Goal: Task Accomplishment & Management: Use online tool/utility

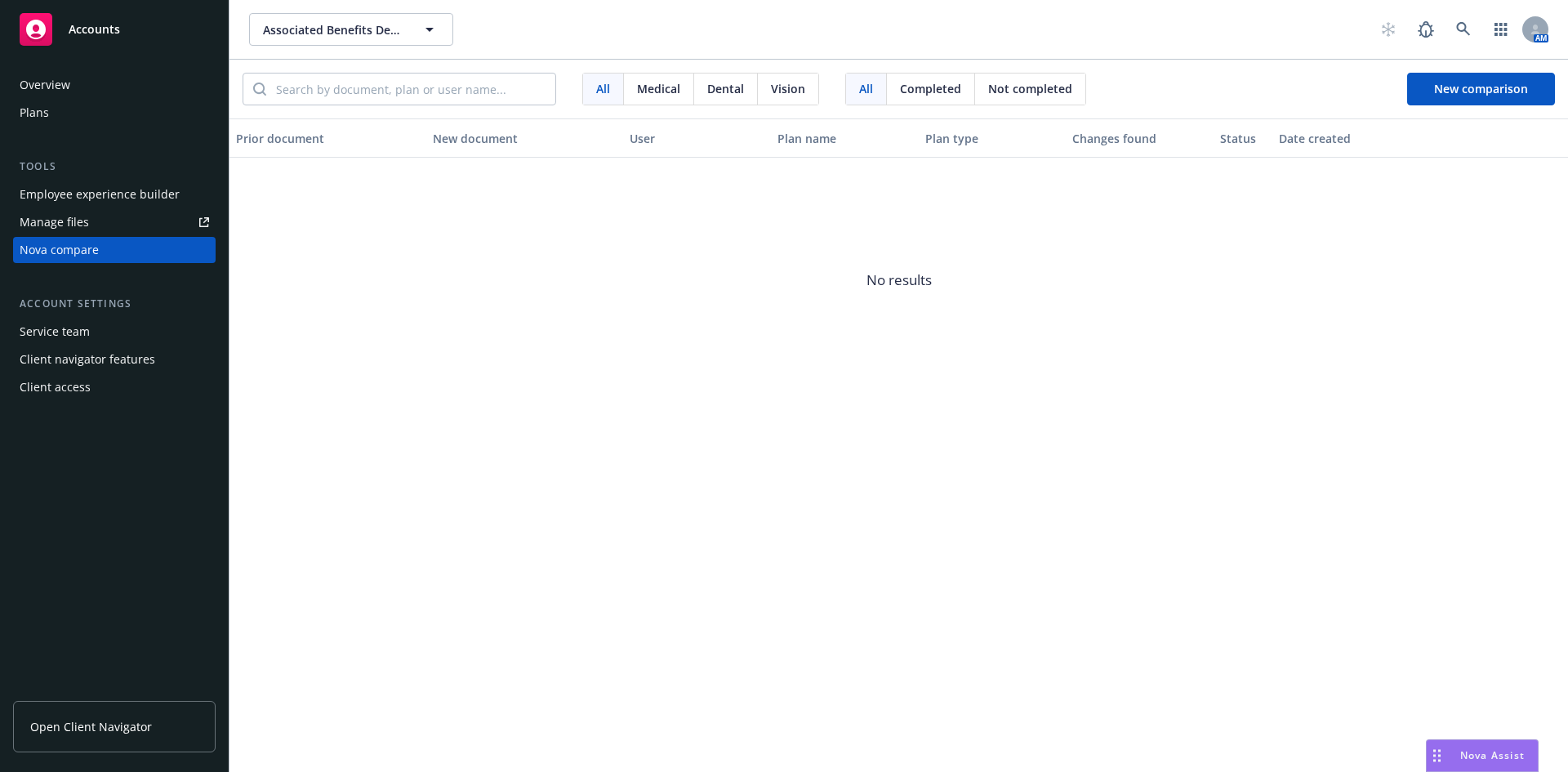
click at [74, 248] on div "Nova compare" at bounding box center [59, 250] width 79 height 26
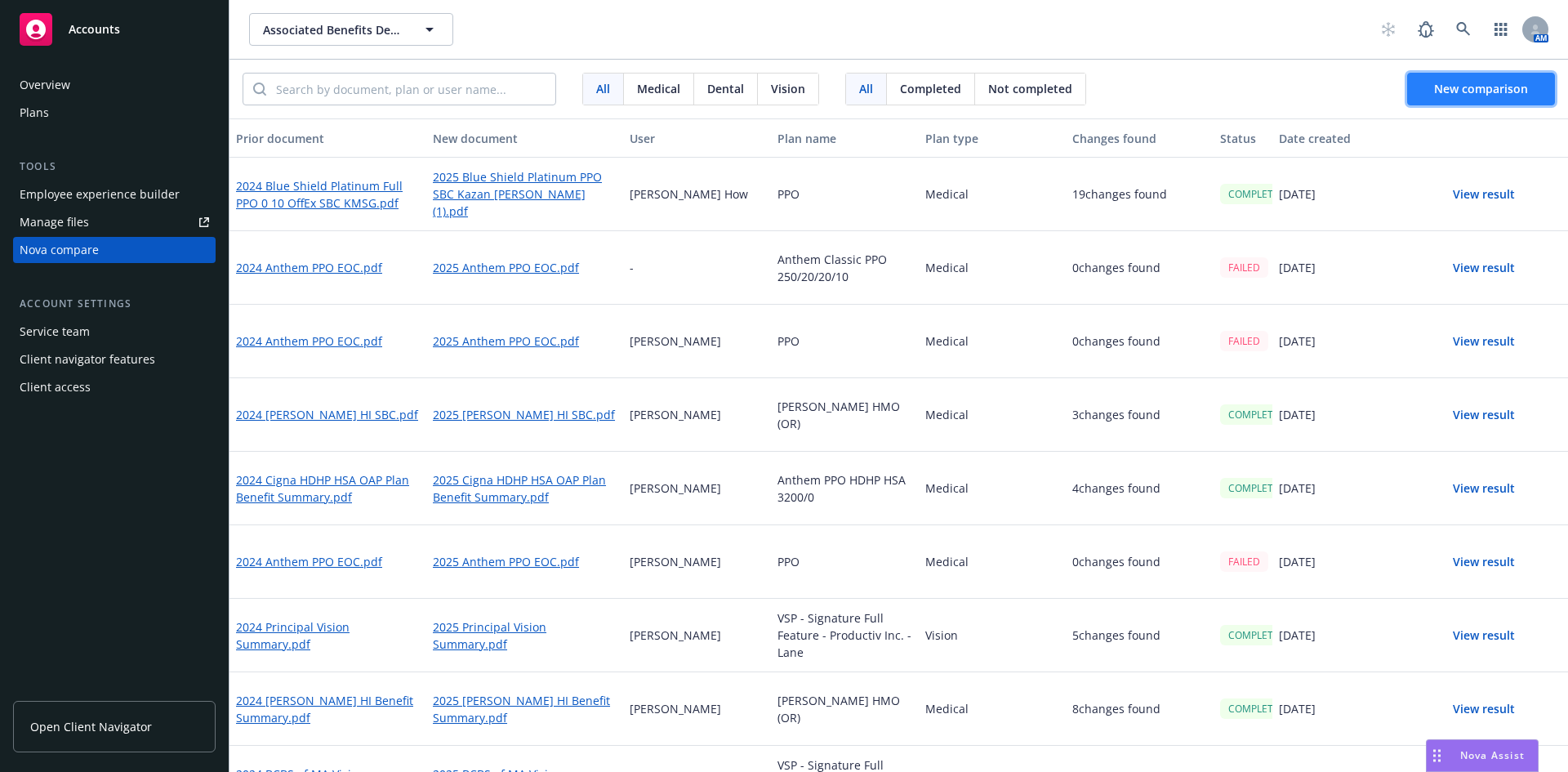
click at [1472, 102] on button "New comparison" at bounding box center [1481, 89] width 148 height 32
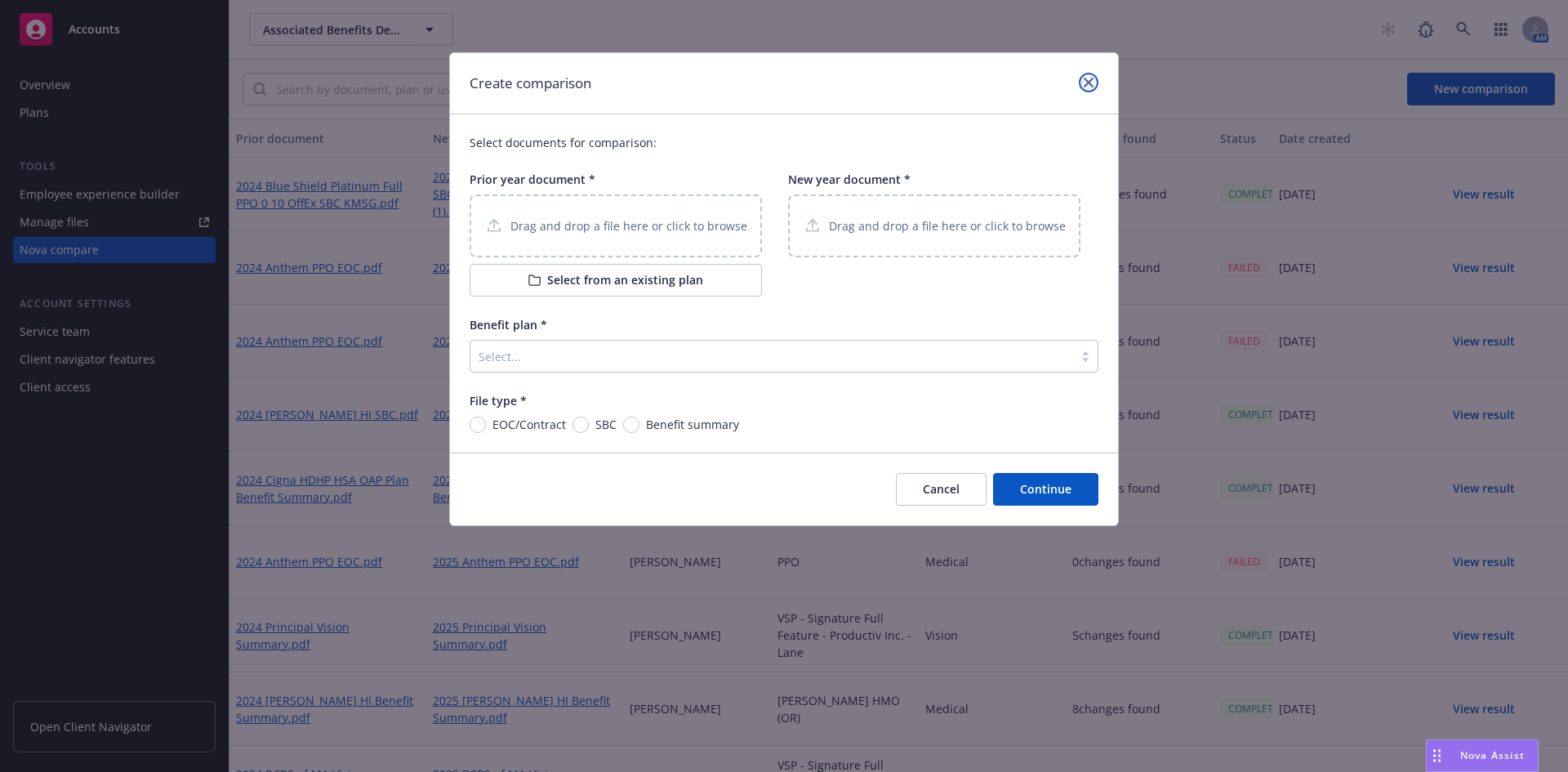
click at [1091, 83] on icon "close" at bounding box center [1089, 82] width 10 height 10
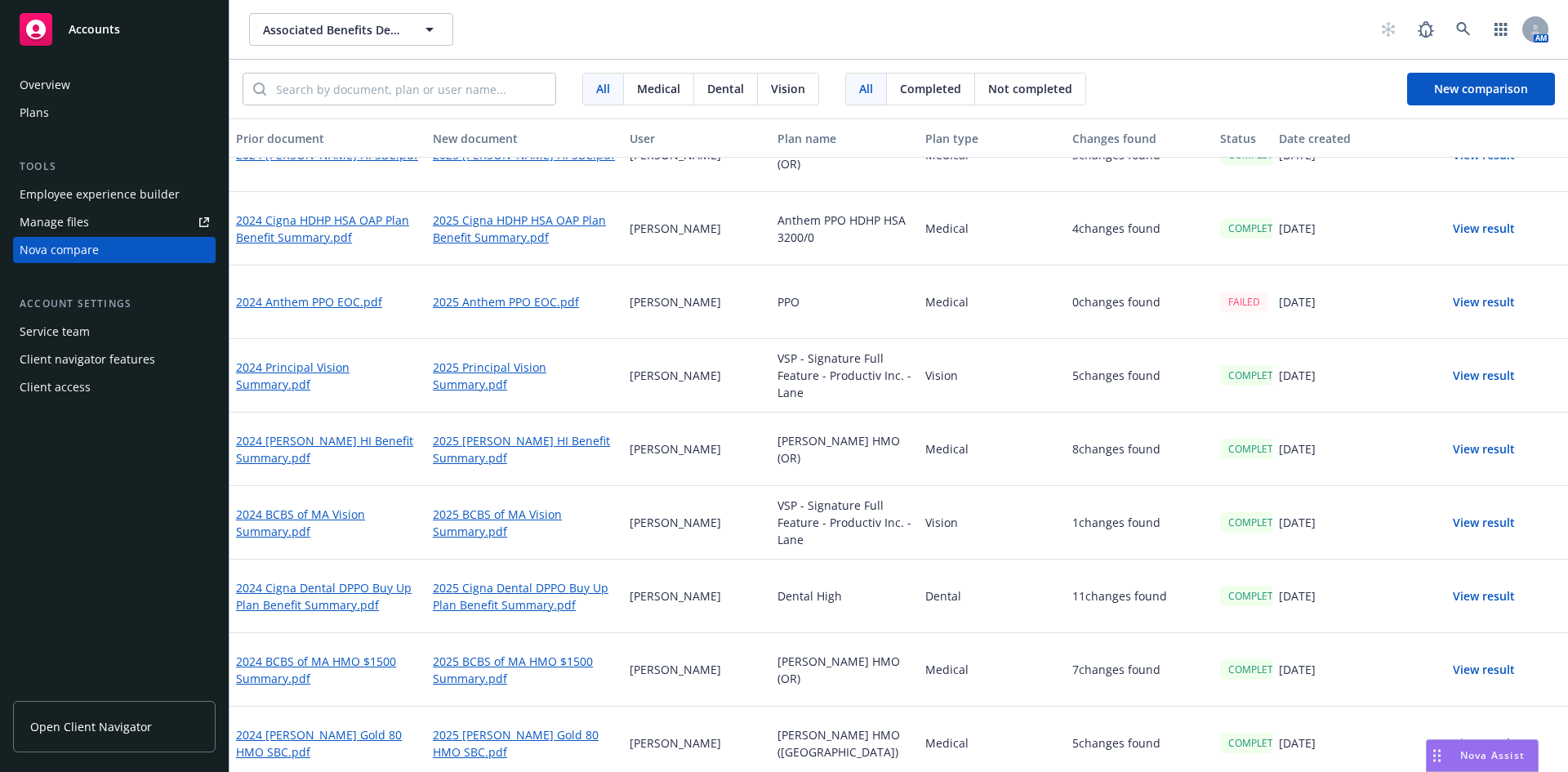
scroll to position [96, 0]
